Goal: Task Accomplishment & Management: Complete application form

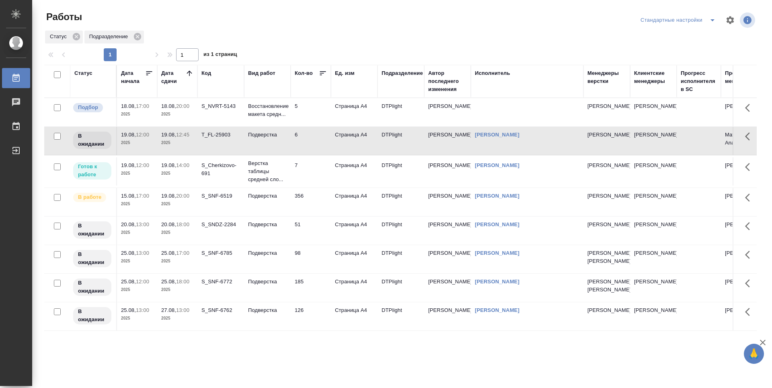
click at [229, 117] on td "S_NVRT-5143" at bounding box center [221, 112] width 47 height 28
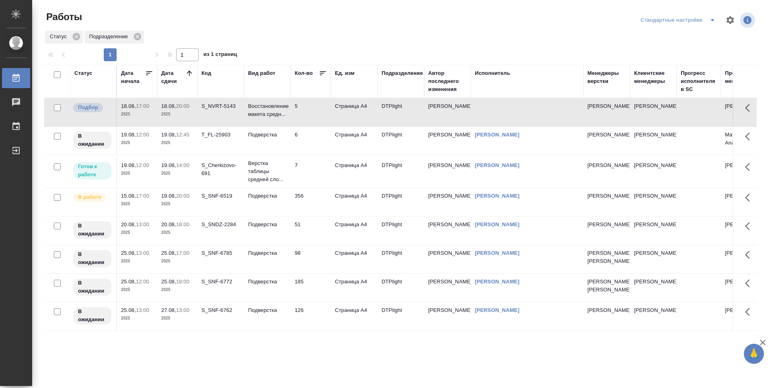
click at [325, 126] on td "7" at bounding box center [311, 112] width 40 height 28
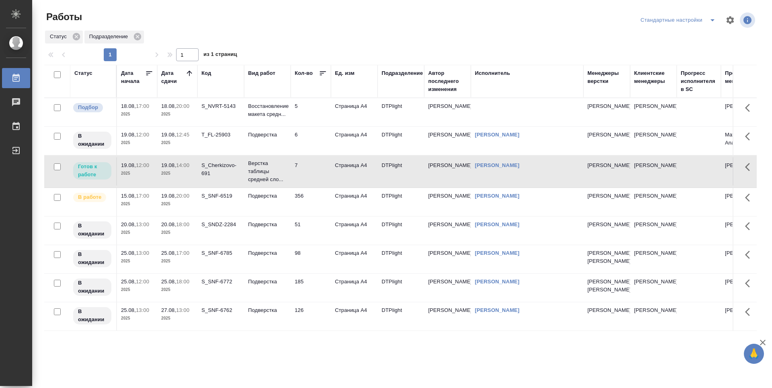
click at [190, 74] on icon at bounding box center [189, 73] width 8 height 8
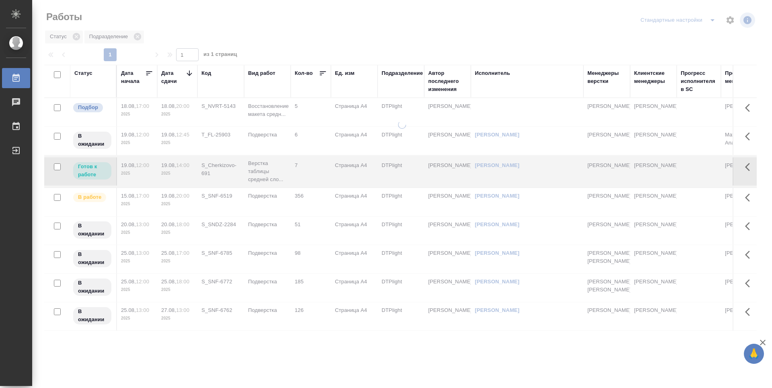
click at [190, 74] on icon at bounding box center [189, 73] width 8 height 8
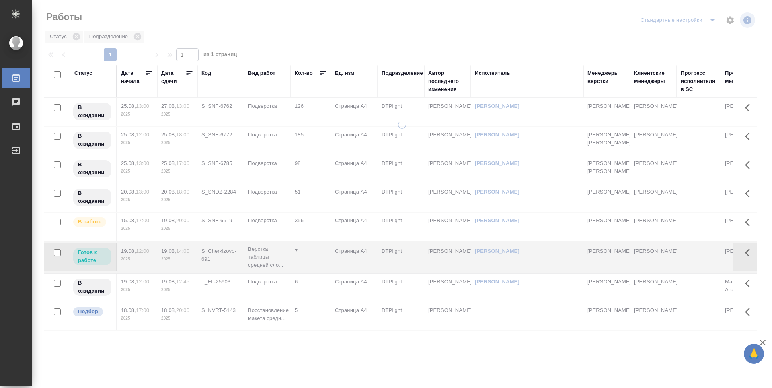
click at [190, 74] on icon at bounding box center [189, 73] width 8 height 8
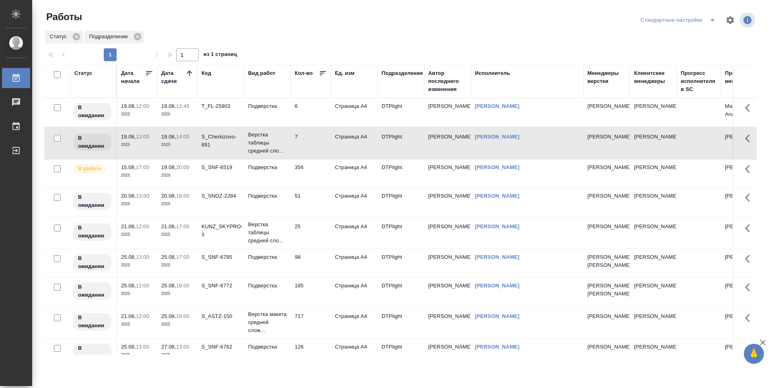
click at [186, 72] on icon at bounding box center [189, 73] width 8 height 8
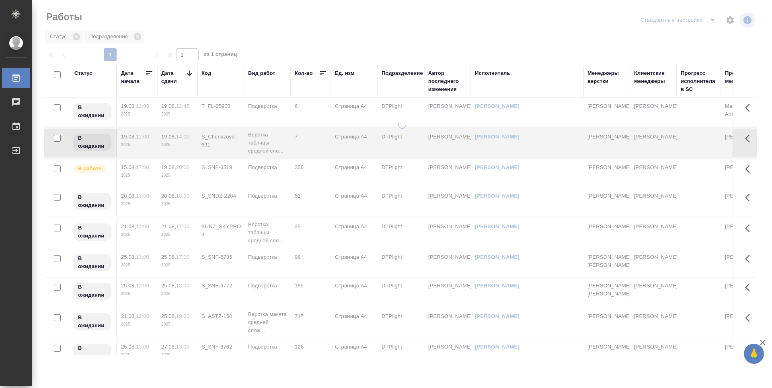
click at [186, 72] on icon at bounding box center [189, 73] width 8 height 8
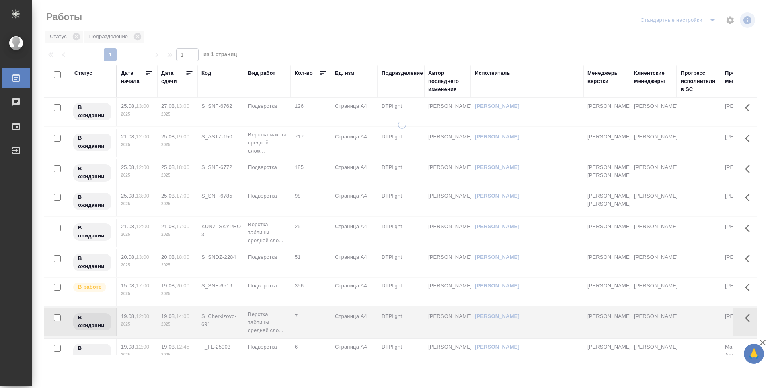
click at [186, 72] on icon at bounding box center [189, 73] width 8 height 8
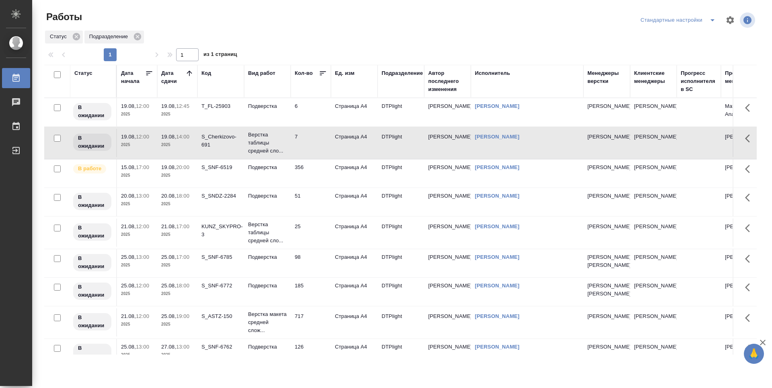
click at [319, 126] on td "356" at bounding box center [311, 112] width 40 height 28
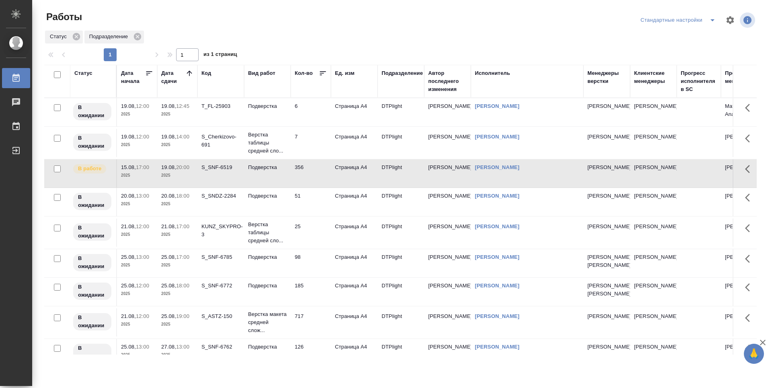
click at [319, 126] on td "356" at bounding box center [311, 112] width 40 height 28
click at [215, 110] on div "S_Cherkizovo-691" at bounding box center [221, 106] width 39 height 8
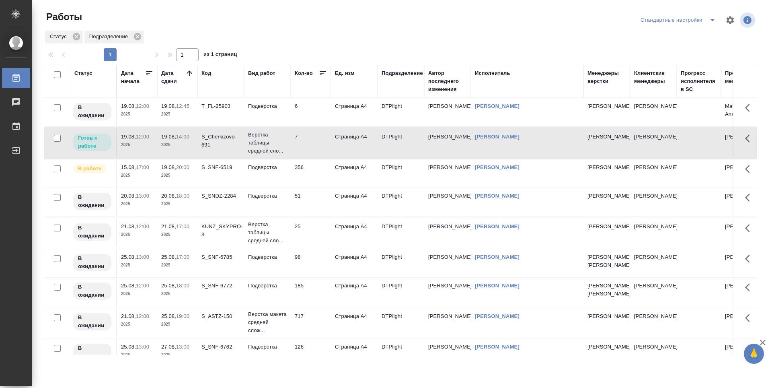
click at [217, 110] on div "S_Cherkizovo-691" at bounding box center [221, 106] width 39 height 8
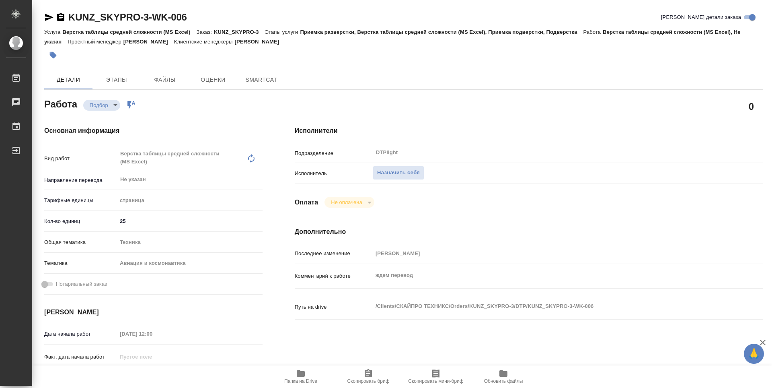
type textarea "x"
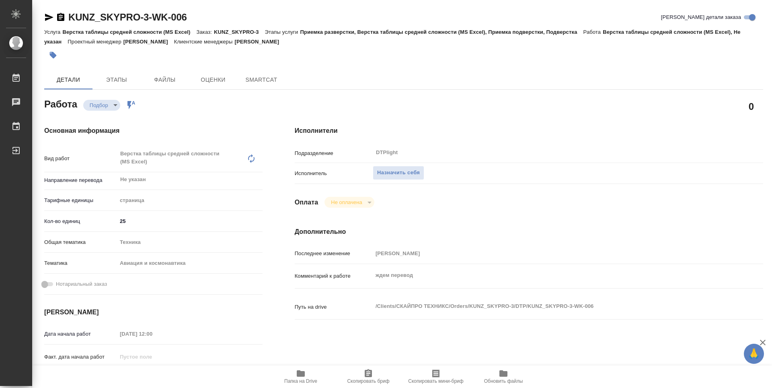
type textarea "x"
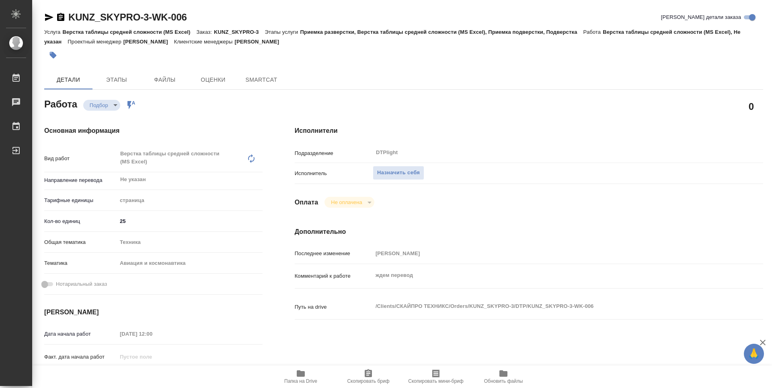
type textarea "x"
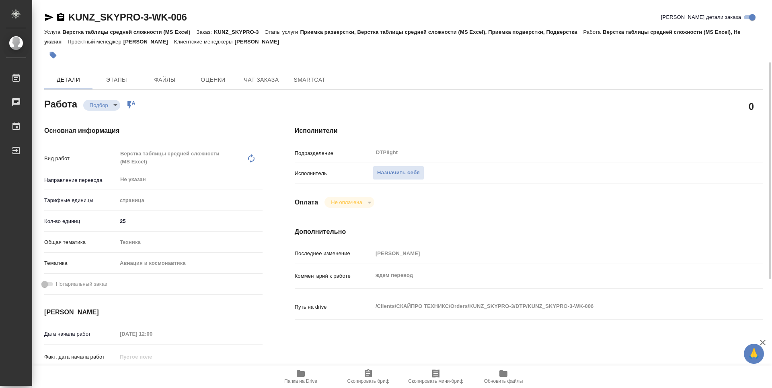
scroll to position [40, 0]
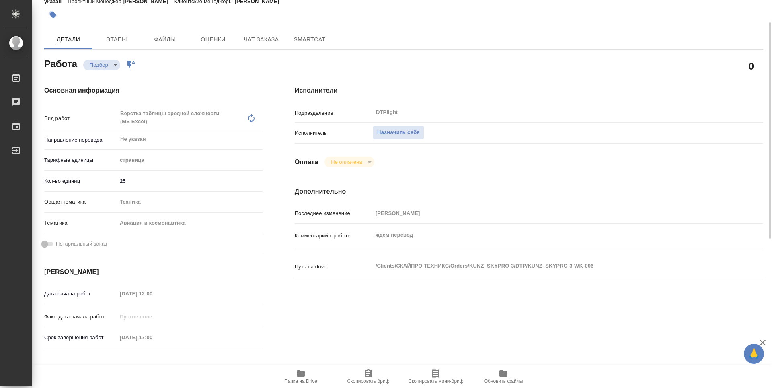
type textarea "x"
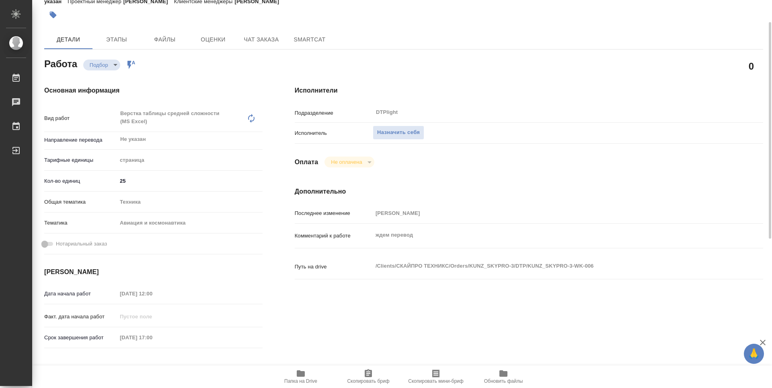
click at [305, 380] on span "Папка на Drive" at bounding box center [300, 381] width 33 height 6
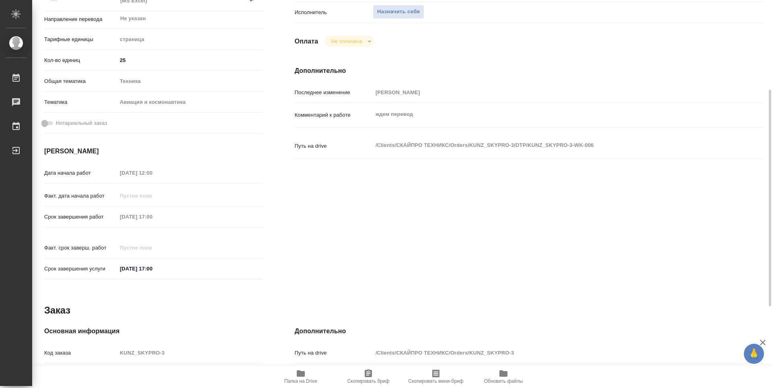
type textarea "x"
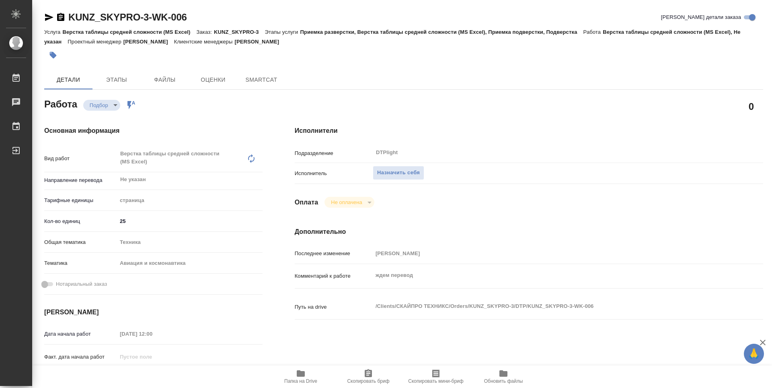
type textarea "x"
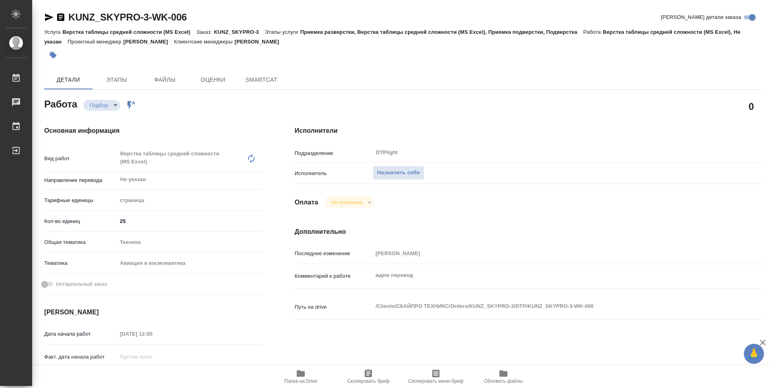
type textarea "x"
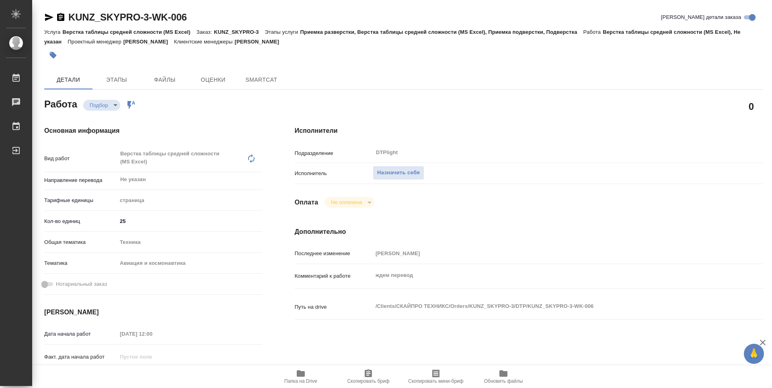
type textarea "x"
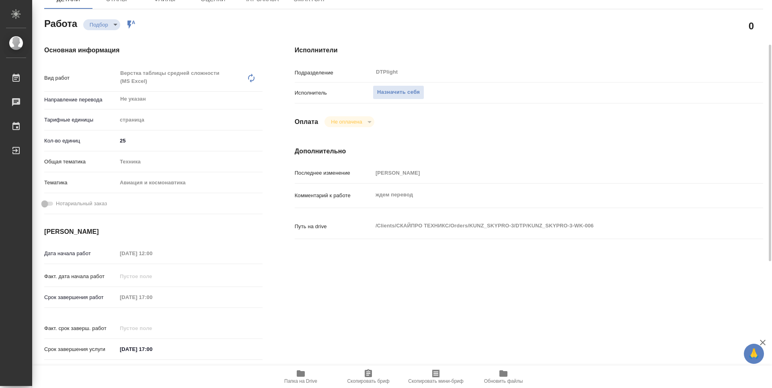
scroll to position [121, 0]
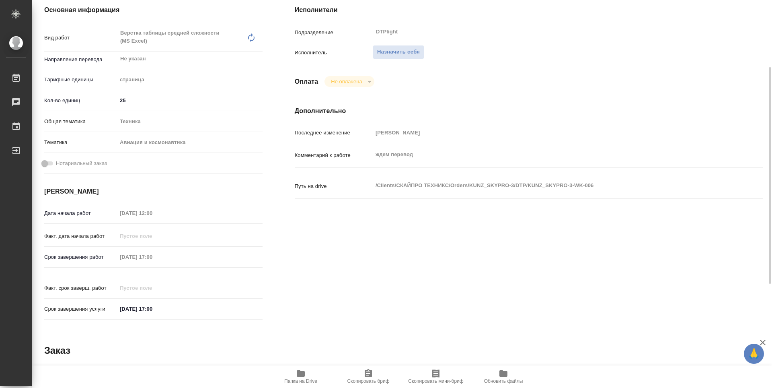
type textarea "x"
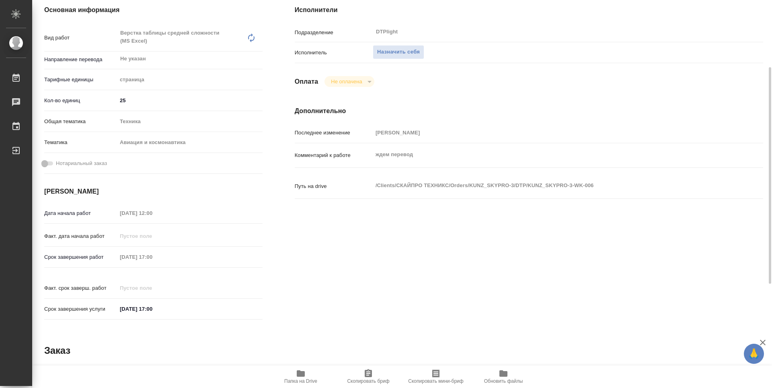
type textarea "x"
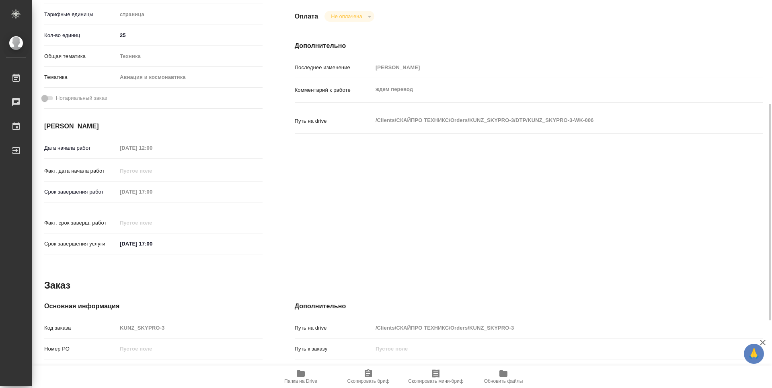
scroll to position [25, 0]
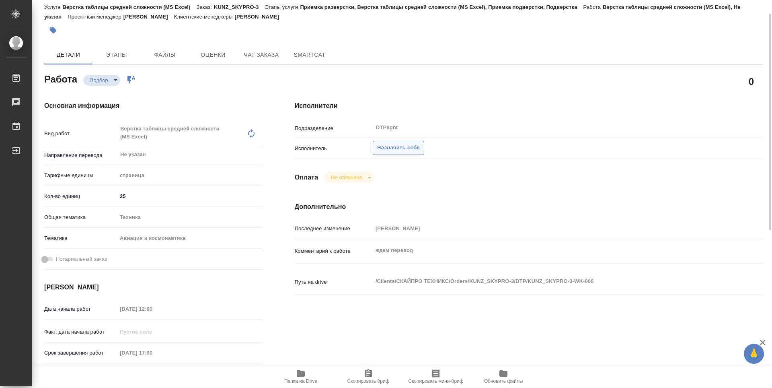
click at [399, 148] on span "Назначить себя" at bounding box center [398, 147] width 43 height 9
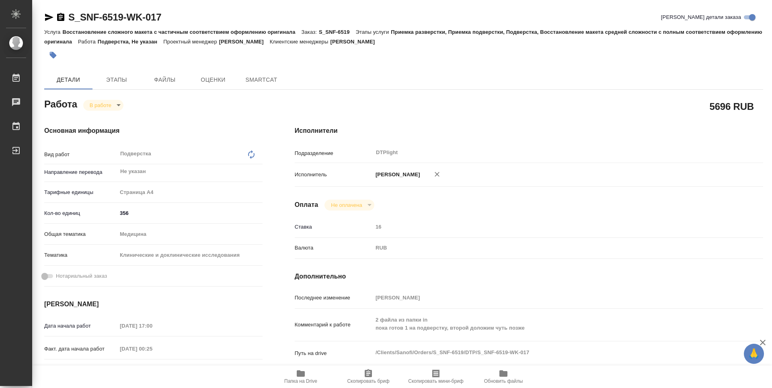
type textarea "x"
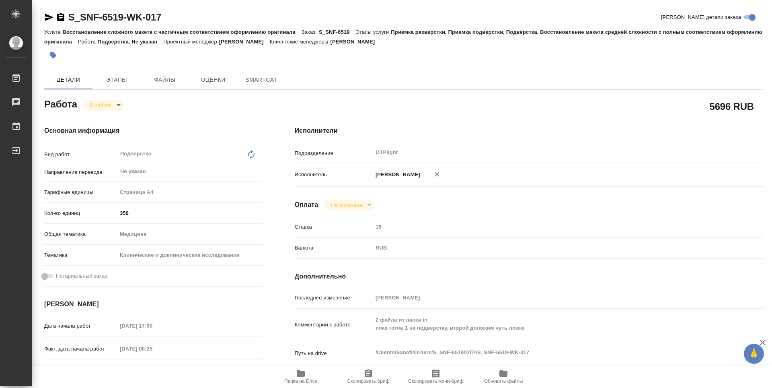
type textarea "x"
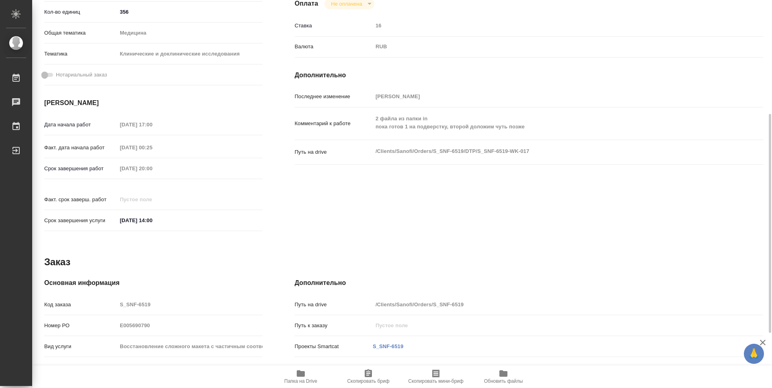
type textarea "x"
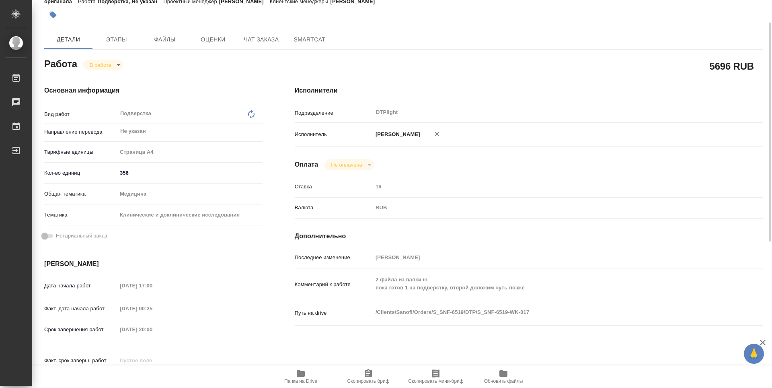
scroll to position [161, 0]
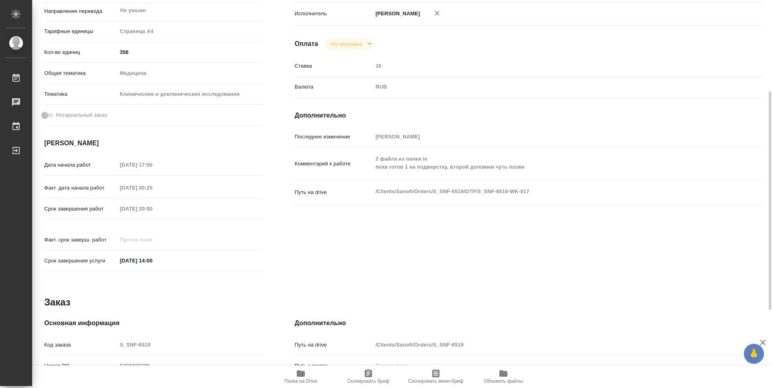
type textarea "x"
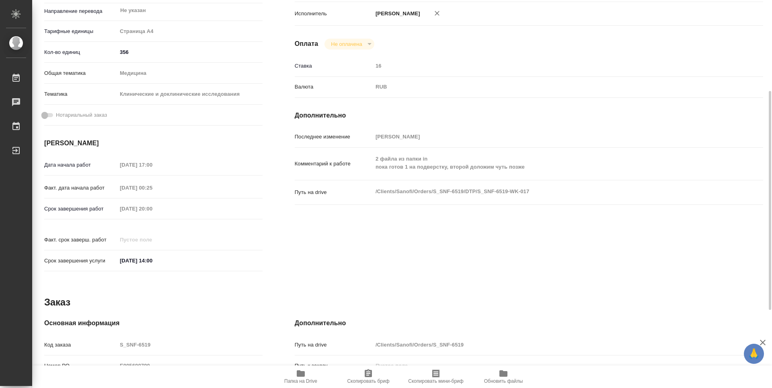
click at [304, 375] on icon "button" at bounding box center [301, 373] width 8 height 6
type textarea "x"
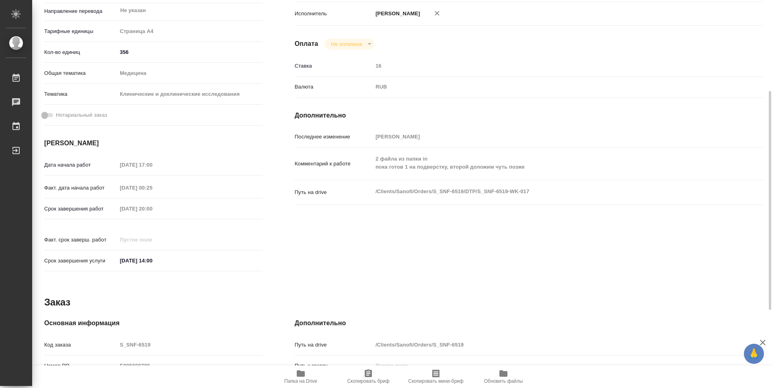
type textarea "x"
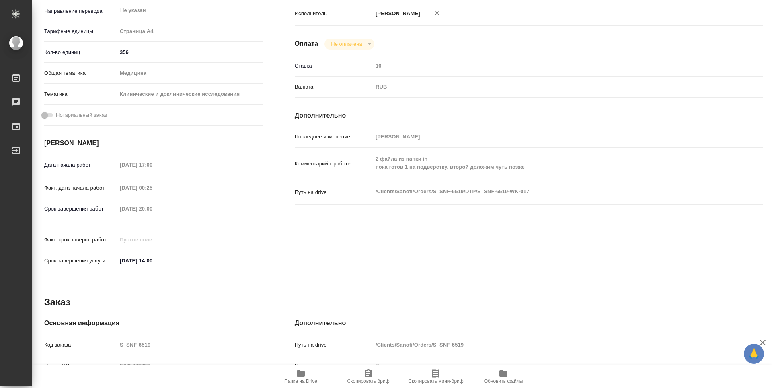
type textarea "x"
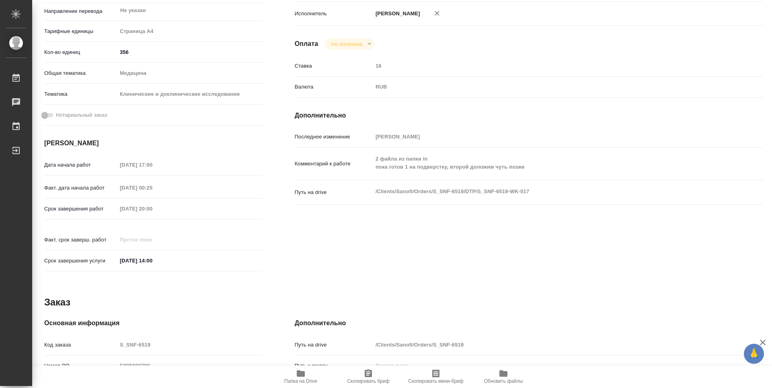
type textarea "x"
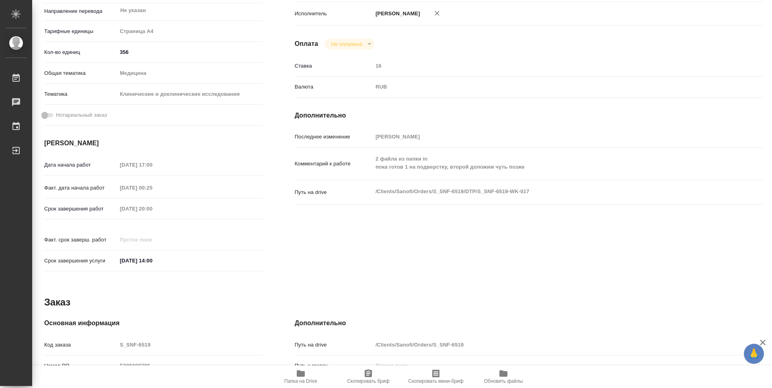
type textarea "x"
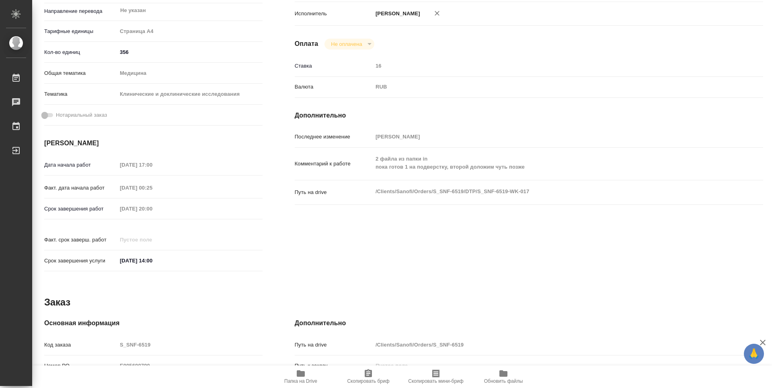
type textarea "x"
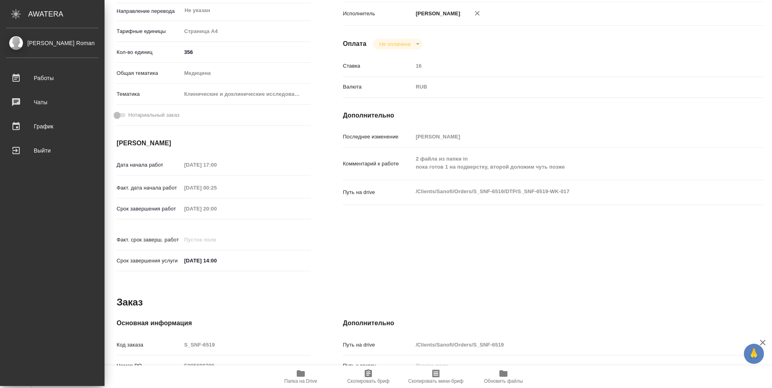
type textarea "x"
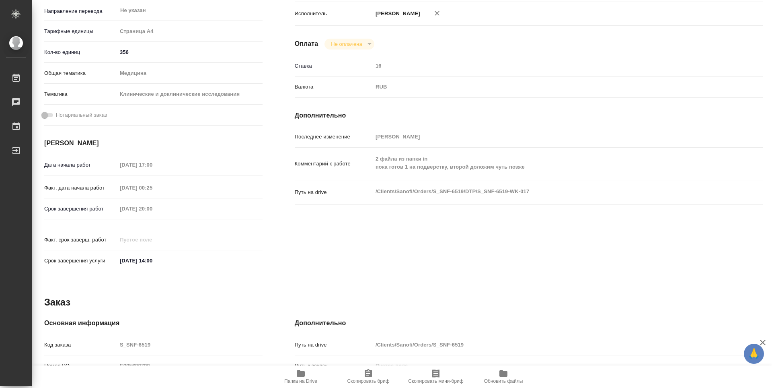
type textarea "x"
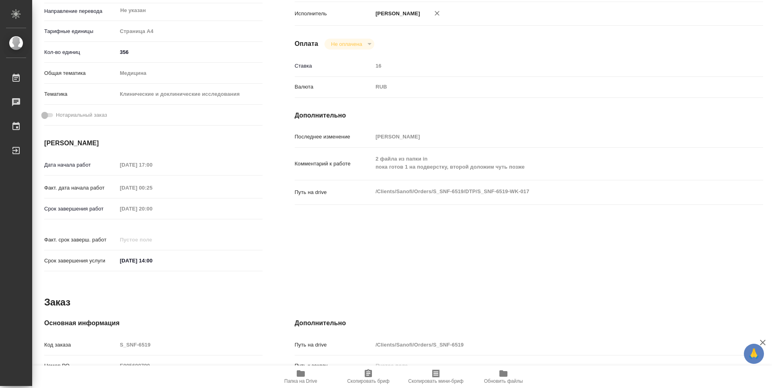
type textarea "x"
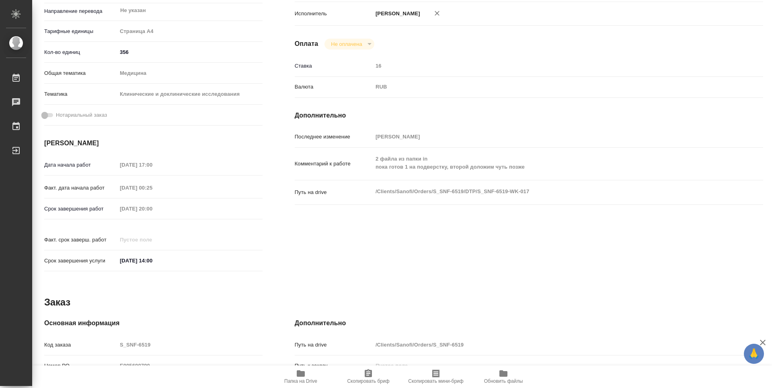
type textarea "x"
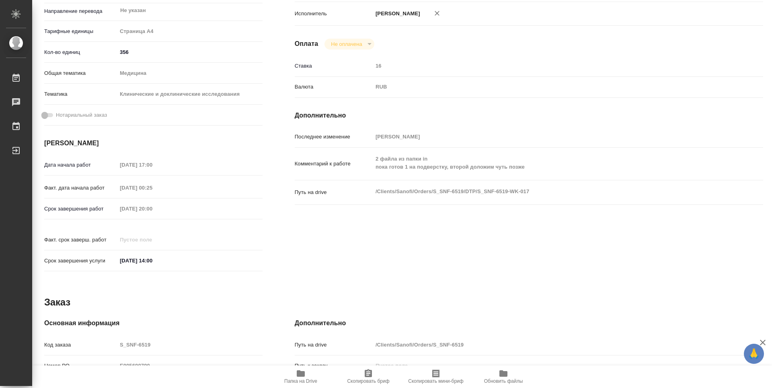
type textarea "x"
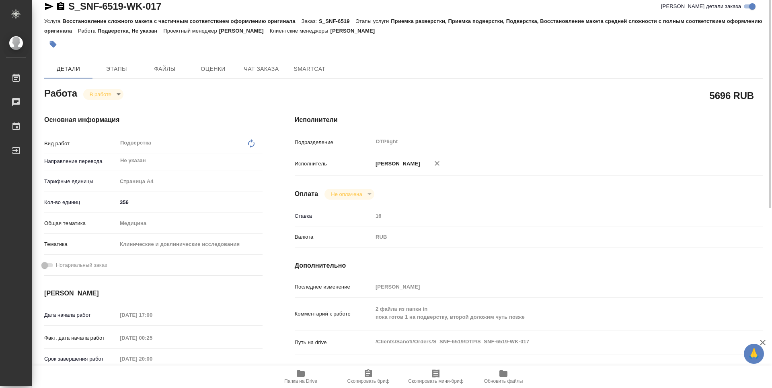
scroll to position [0, 0]
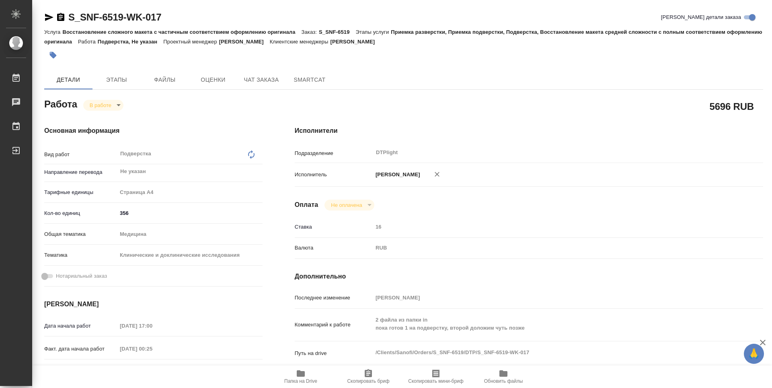
type textarea "x"
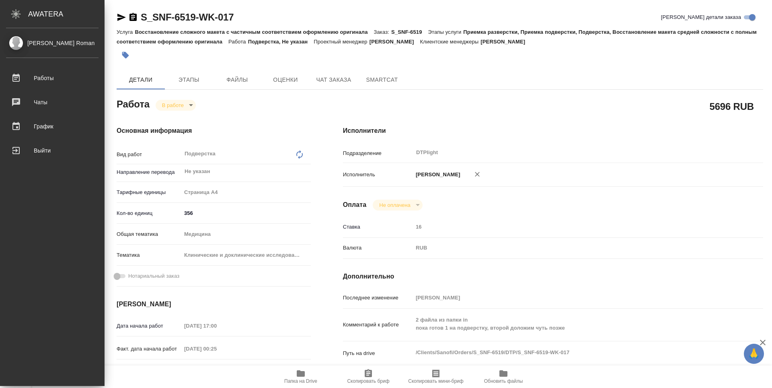
type textarea "x"
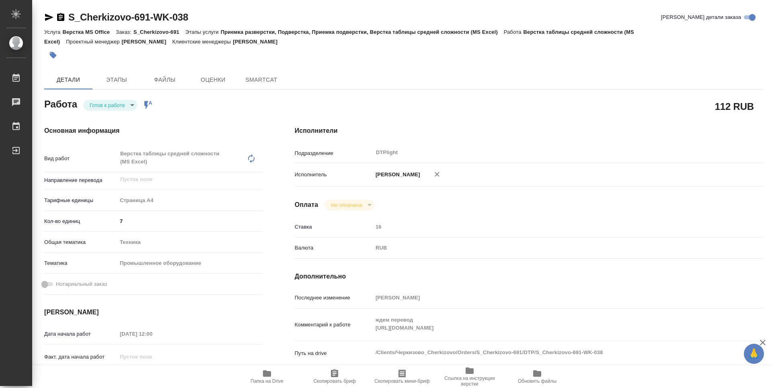
type textarea "x"
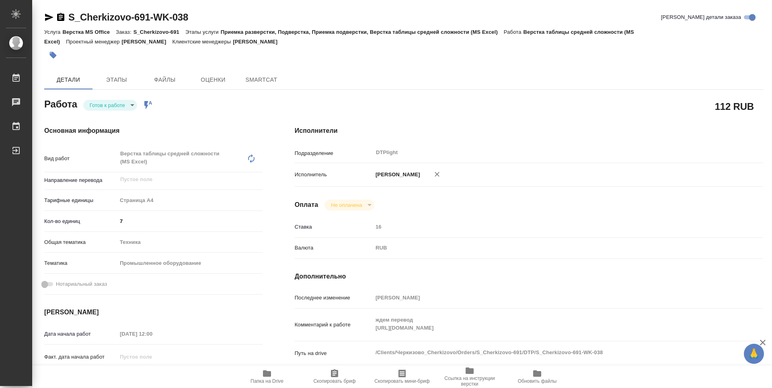
type textarea "x"
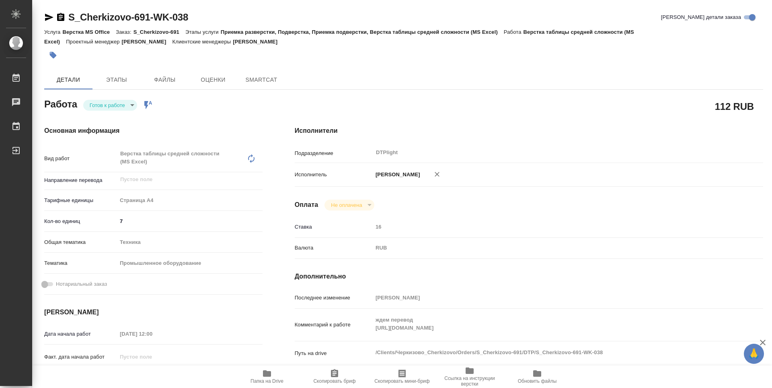
type textarea "x"
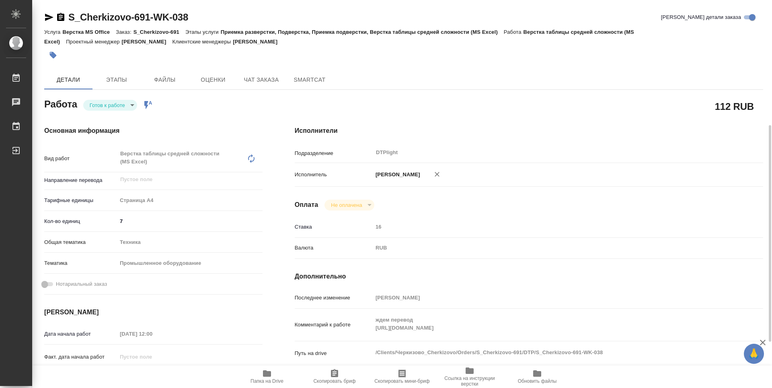
scroll to position [121, 0]
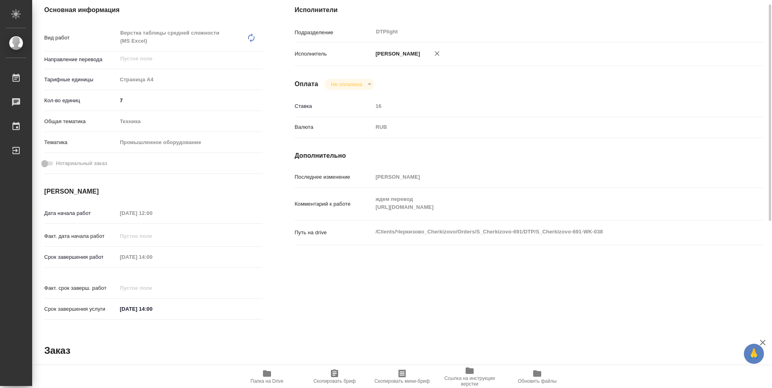
type textarea "x"
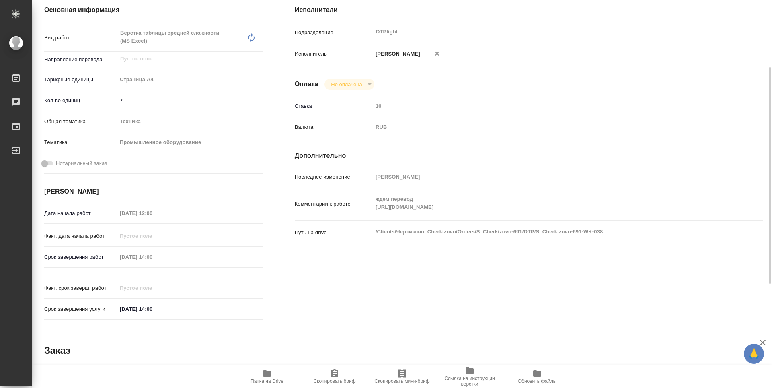
scroll to position [0, 0]
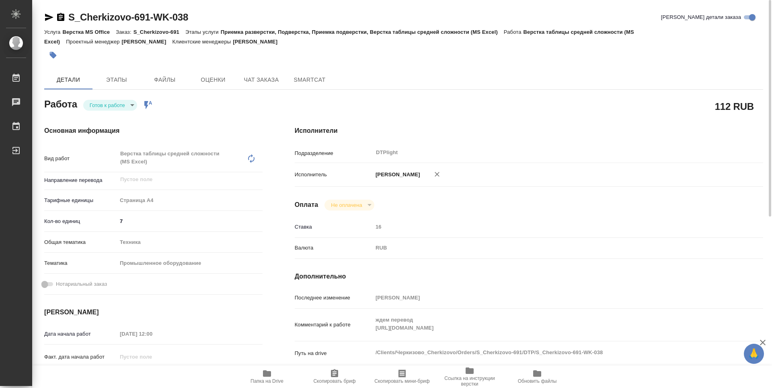
type textarea "x"
